Goal: Register for event/course

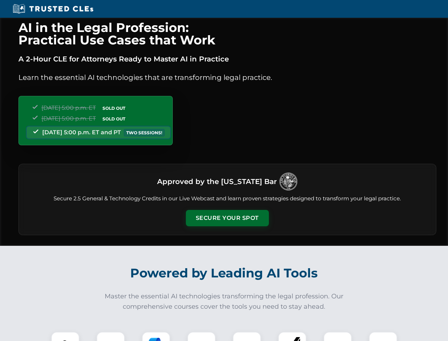
click at [227, 218] on button "Secure Your Spot" at bounding box center [227, 218] width 83 height 16
click at [65, 336] on img at bounding box center [65, 345] width 21 height 21
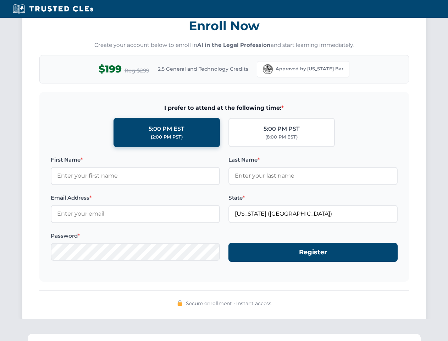
scroll to position [697, 0]
